Goal: Task Accomplishment & Management: Manage account settings

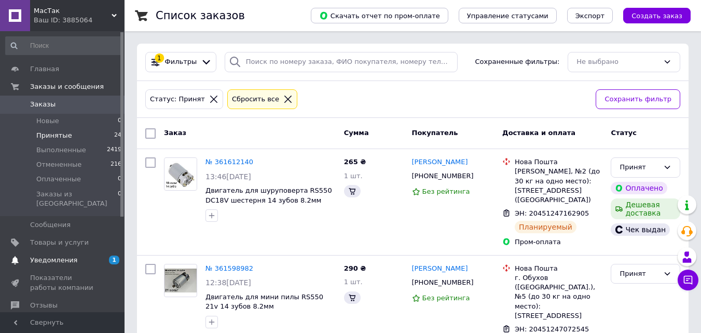
click at [66, 255] on span "Уведомления" at bounding box center [53, 259] width 47 height 9
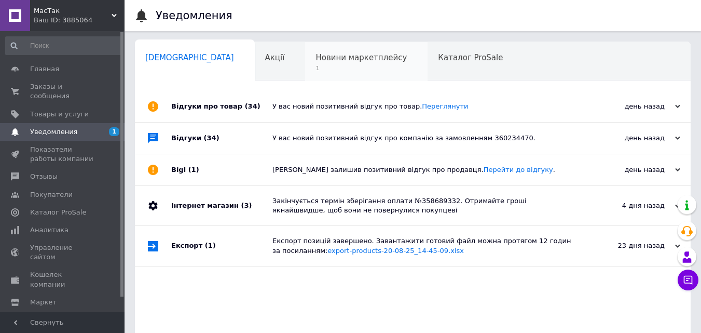
click at [316, 67] on span "1" at bounding box center [361, 68] width 91 height 8
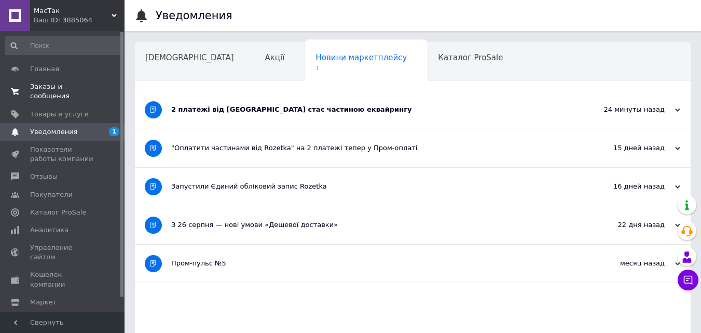
click at [75, 86] on span "Заказы и сообщения" at bounding box center [63, 91] width 66 height 19
